Goal: Task Accomplishment & Management: Manage account settings

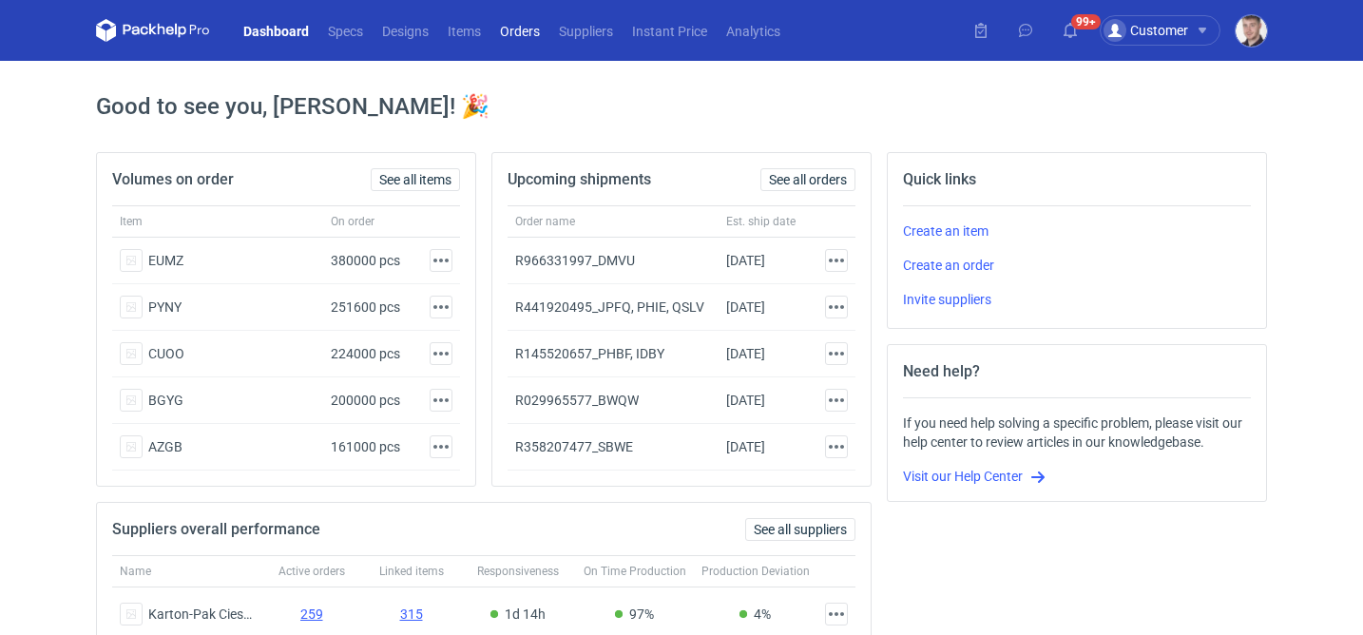
click at [508, 39] on link "Orders" at bounding box center [519, 30] width 59 height 23
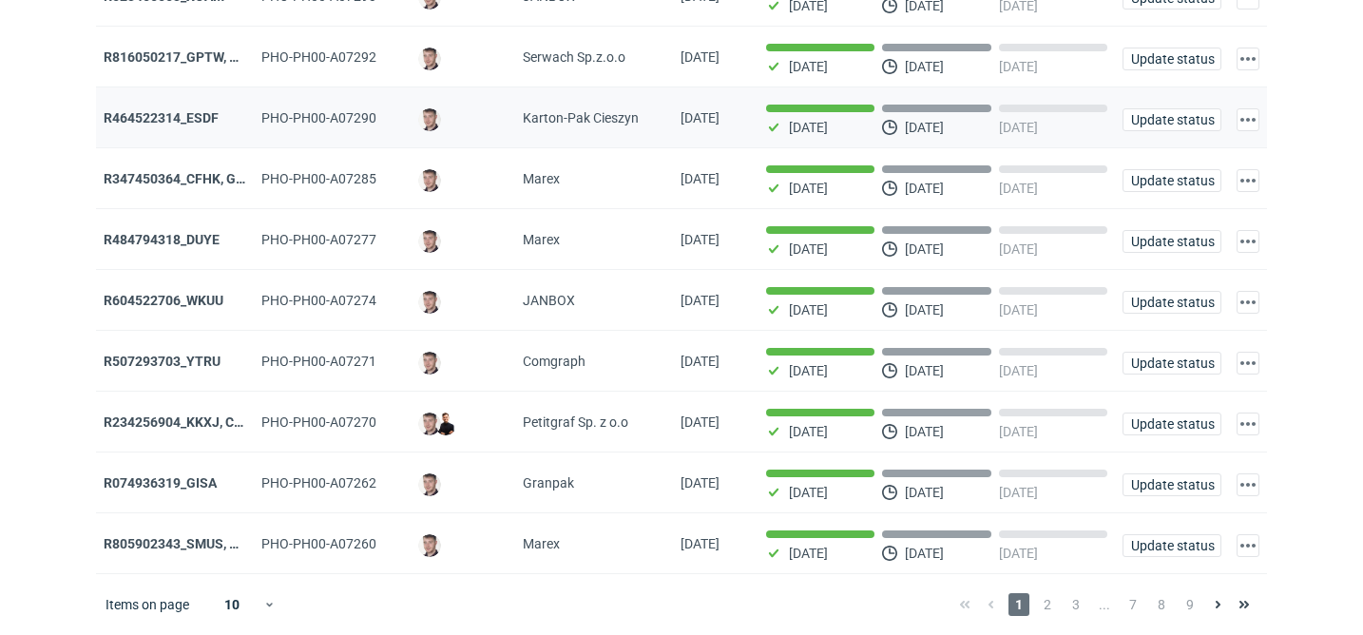
scroll to position [218, 0]
click at [1050, 608] on span "2" at bounding box center [1047, 604] width 21 height 23
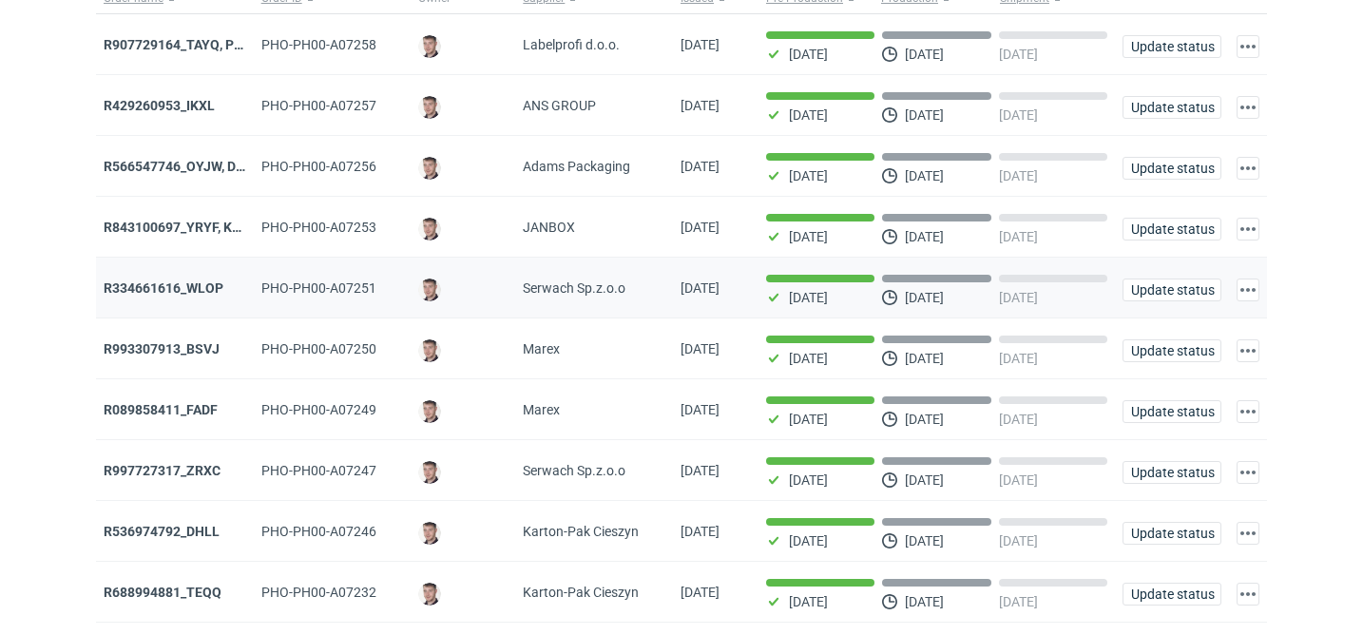
scroll to position [218, 0]
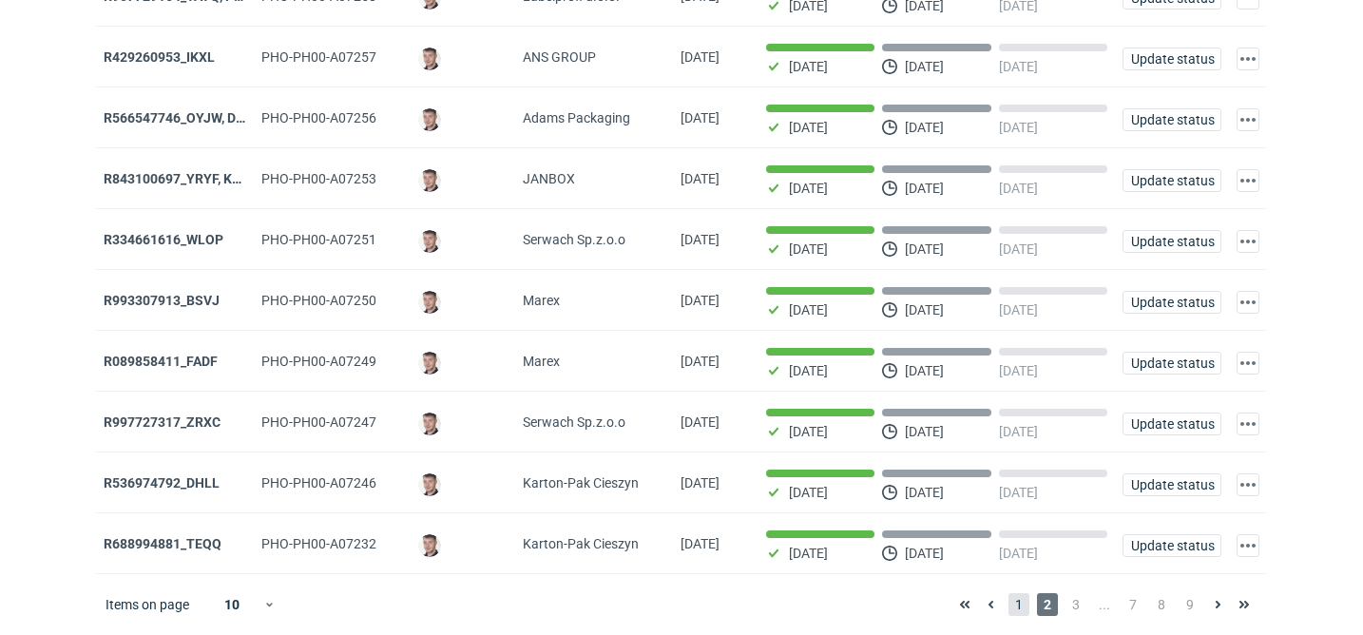
click at [1021, 598] on span "1" at bounding box center [1018, 604] width 21 height 23
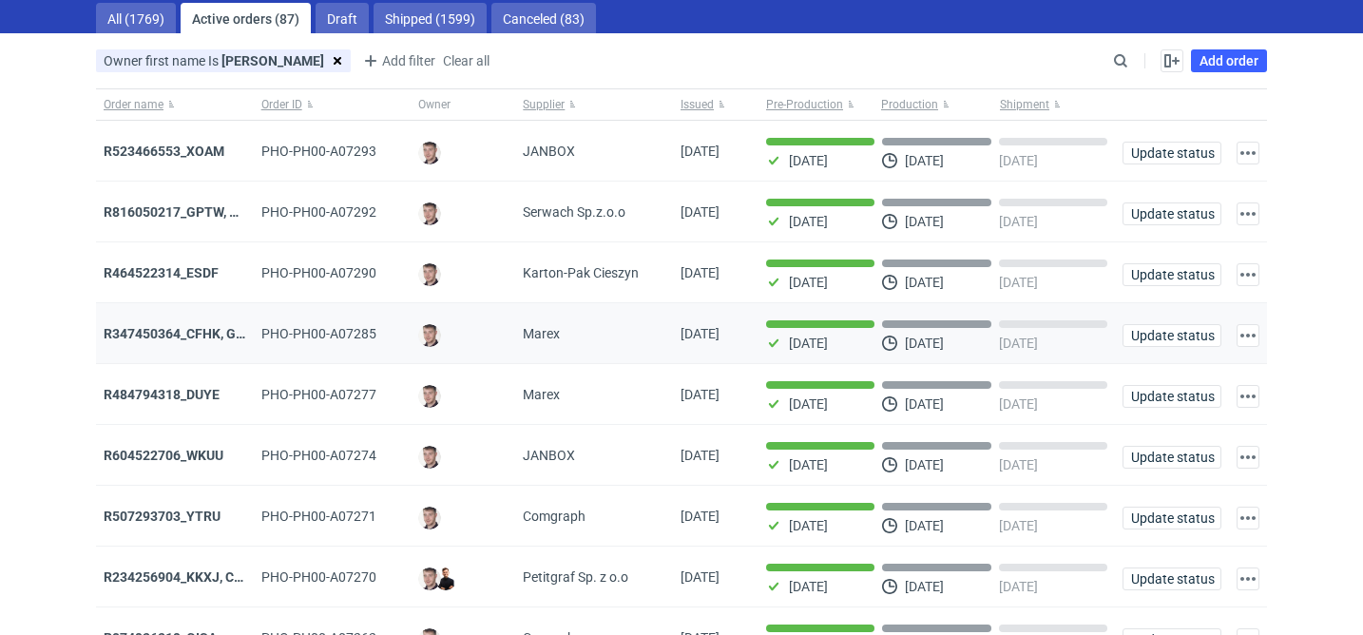
scroll to position [143, 0]
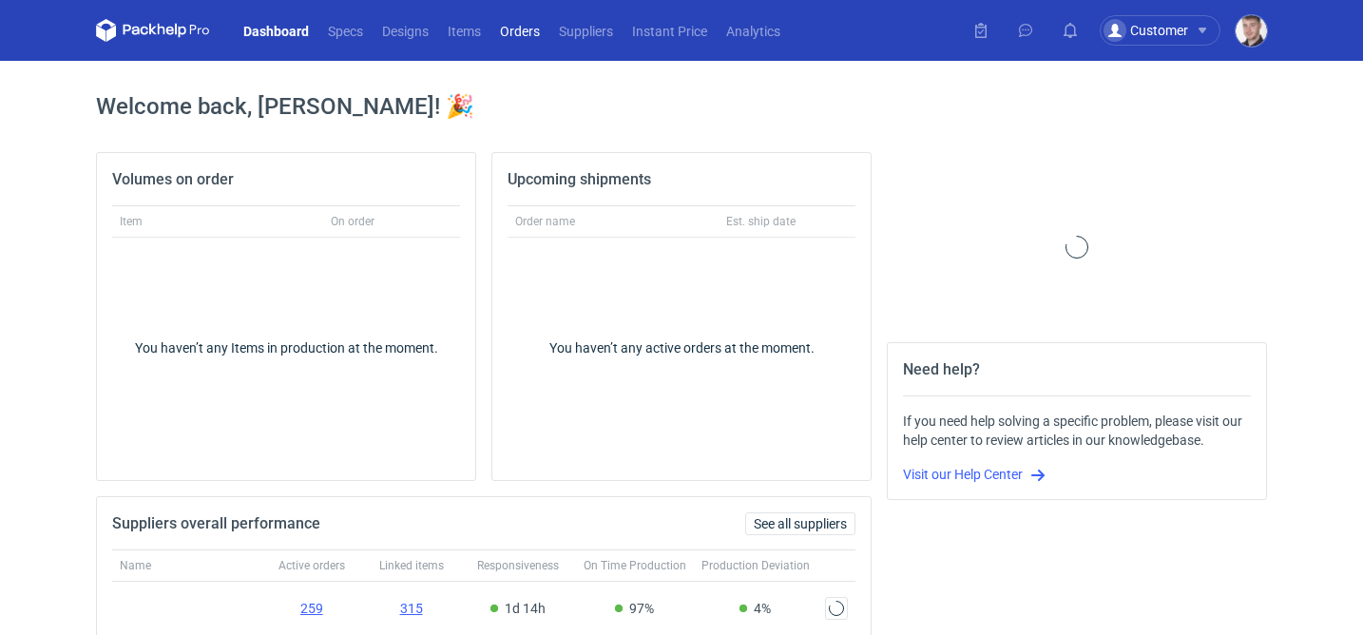
click at [528, 36] on link "Orders" at bounding box center [519, 30] width 59 height 23
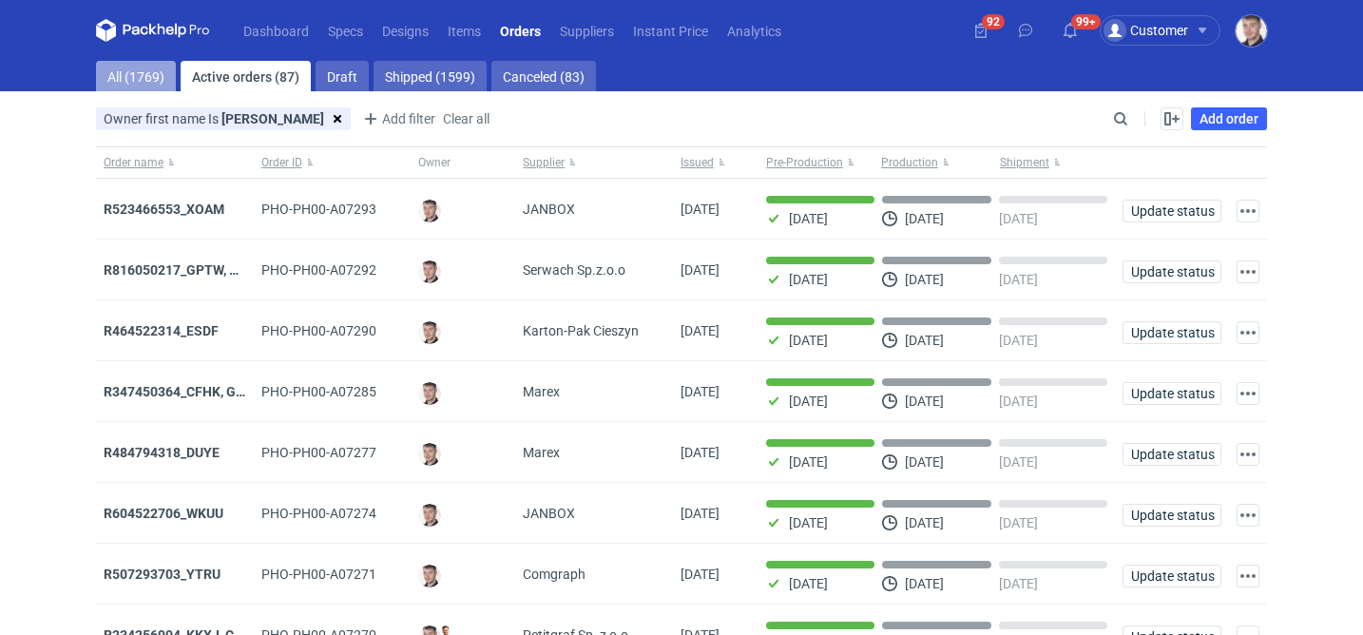
click at [156, 70] on link "All (1769)" at bounding box center [136, 76] width 80 height 30
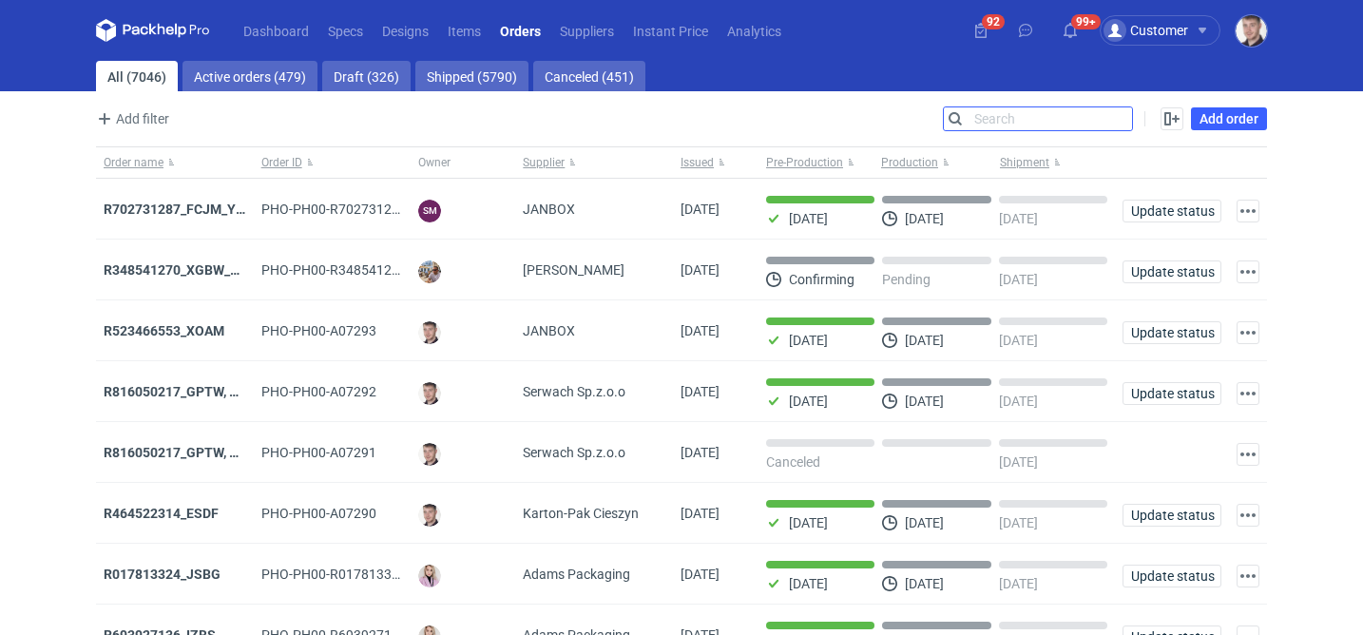
click at [1116, 124] on input "Search" at bounding box center [1038, 118] width 188 height 23
click at [1041, 118] on input "Search" at bounding box center [1038, 118] width 188 height 23
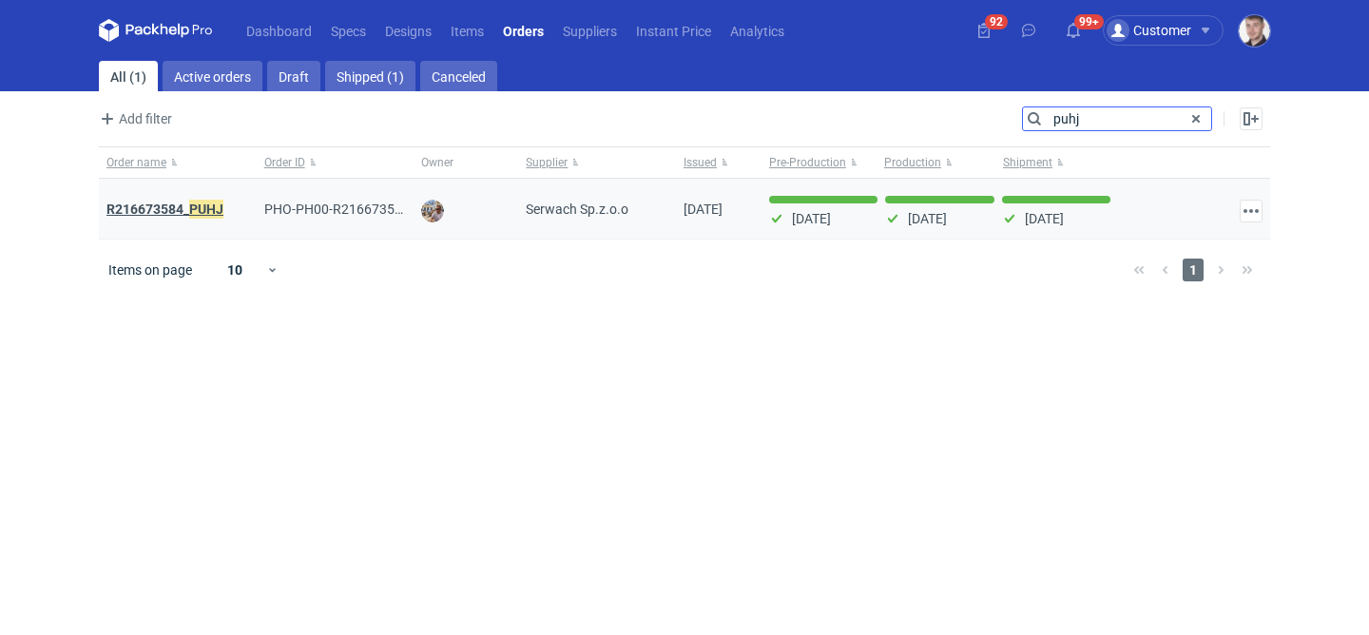
type input "puhj"
click at [209, 213] on em "PUHJ" at bounding box center [206, 209] width 34 height 21
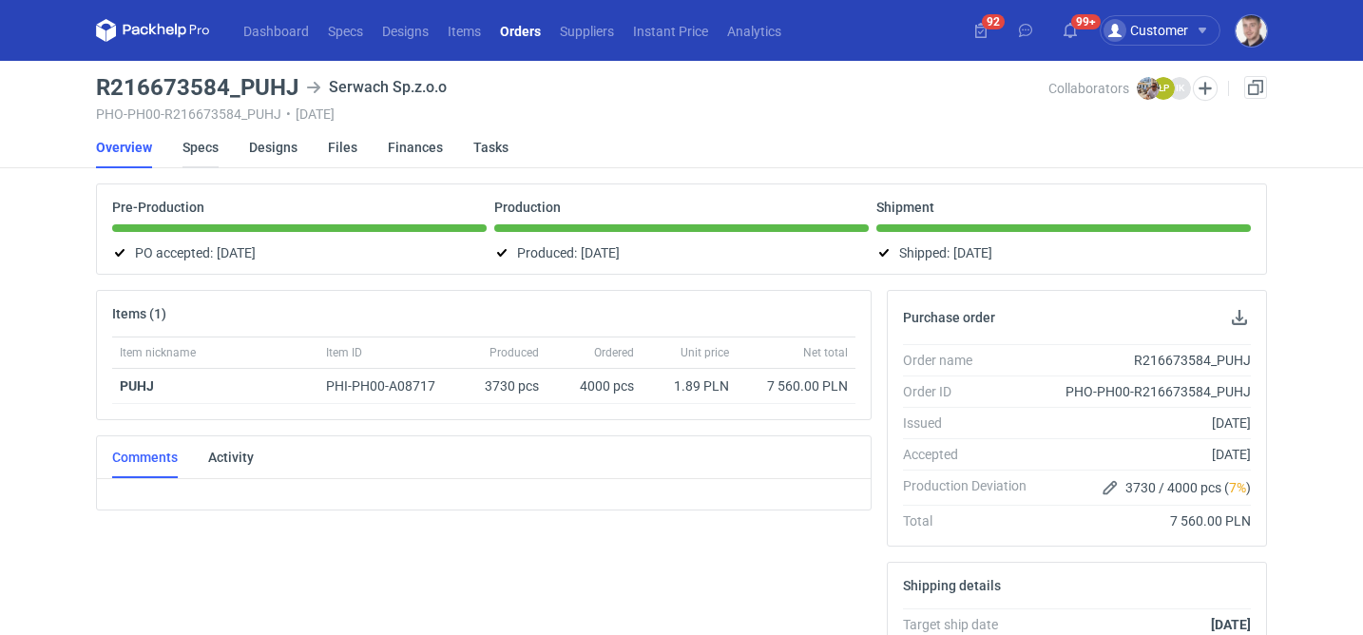
click at [210, 149] on link "Specs" at bounding box center [200, 147] width 36 height 42
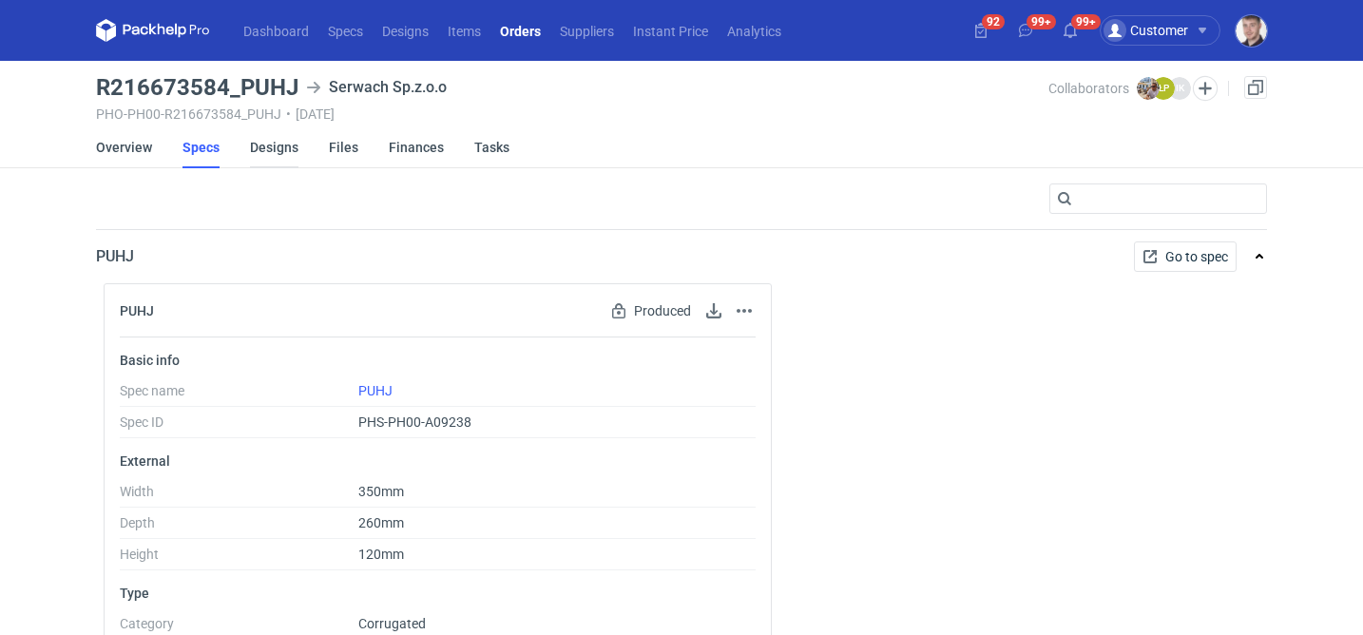
click at [275, 138] on link "Designs" at bounding box center [274, 147] width 48 height 42
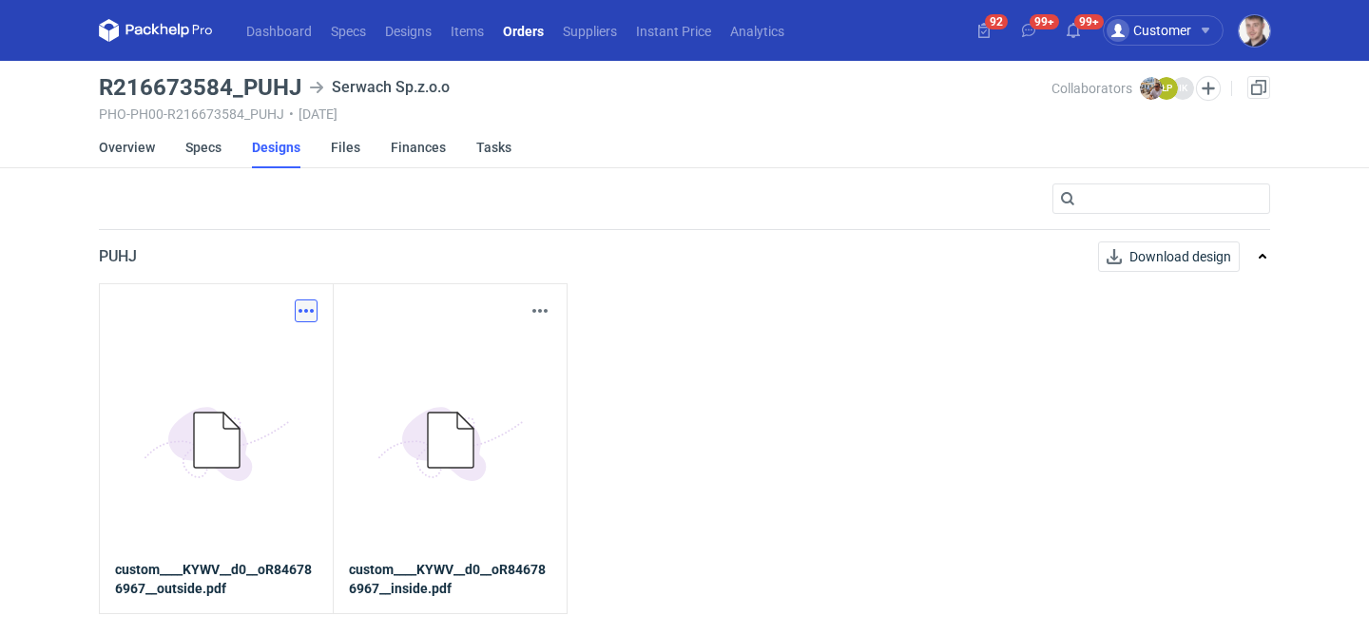
click at [311, 307] on button "button" at bounding box center [306, 310] width 23 height 23
click at [276, 351] on link "Download design part" at bounding box center [222, 352] width 175 height 30
click at [546, 310] on button "button" at bounding box center [539, 310] width 23 height 23
click at [474, 347] on link "Download design part" at bounding box center [456, 352] width 175 height 30
drag, startPoint x: 99, startPoint y: 85, endPoint x: 296, endPoint y: 84, distance: 196.8
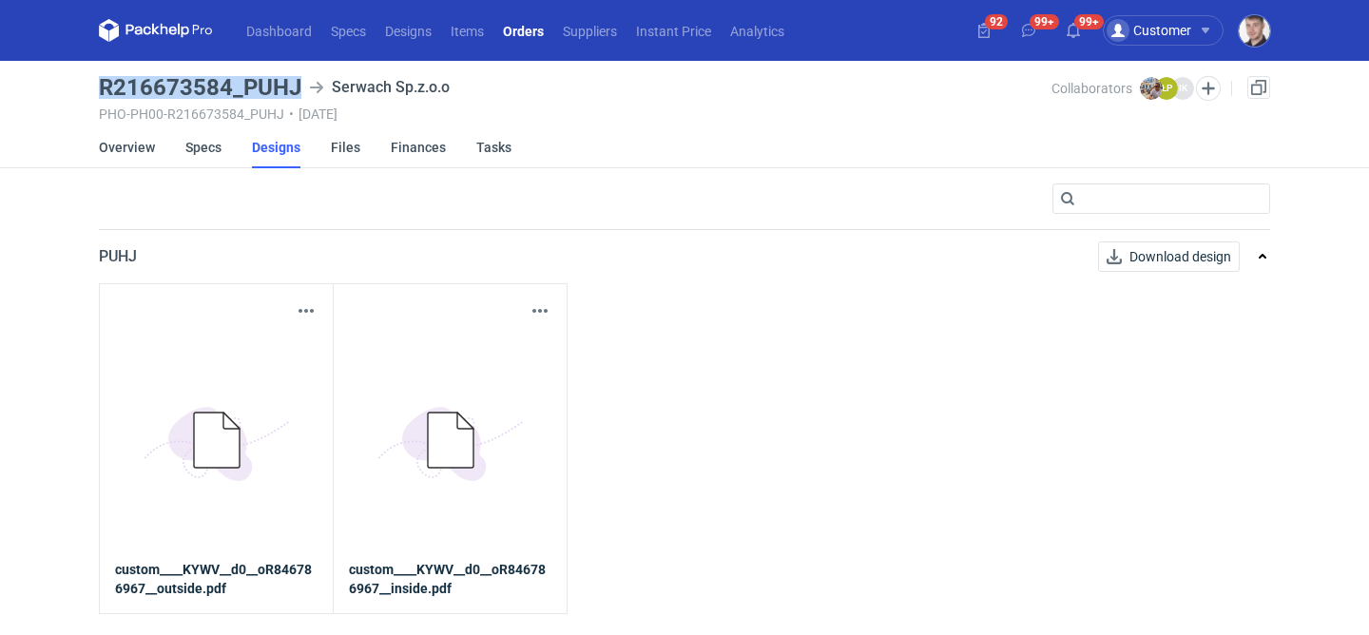
click at [296, 84] on h3 "R216673584_PUHJ" at bounding box center [200, 87] width 202 height 23
copy h3 "R216673584_PUHJ"
